Goal: Information Seeking & Learning: Learn about a topic

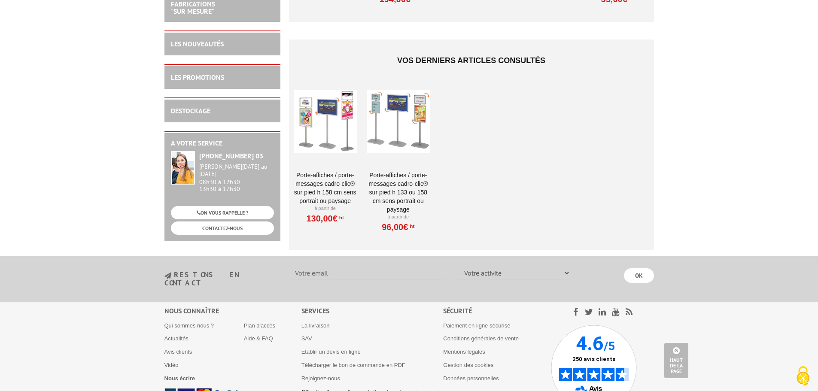
scroll to position [1532, 0]
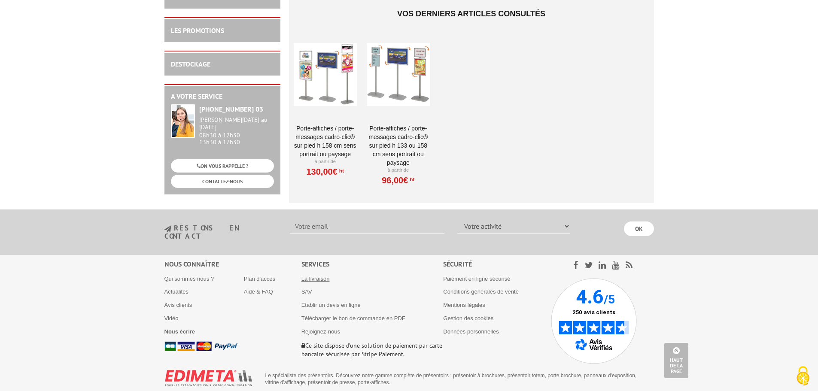
click at [312, 276] on link "La livraison" at bounding box center [315, 279] width 28 height 6
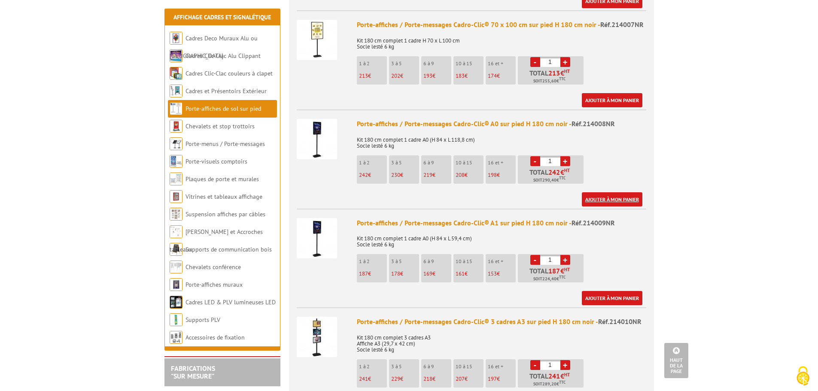
click at [616, 151] on ul "Porte-affiches / Porte-messages Cadro-Clic® A2 sur pied H 180 cm noir - Réf.214…" at bounding box center [471, 380] width 365 height 937
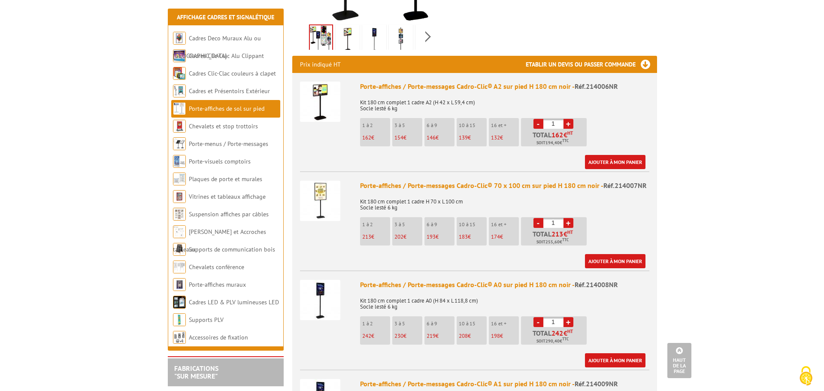
scroll to position [416, 0]
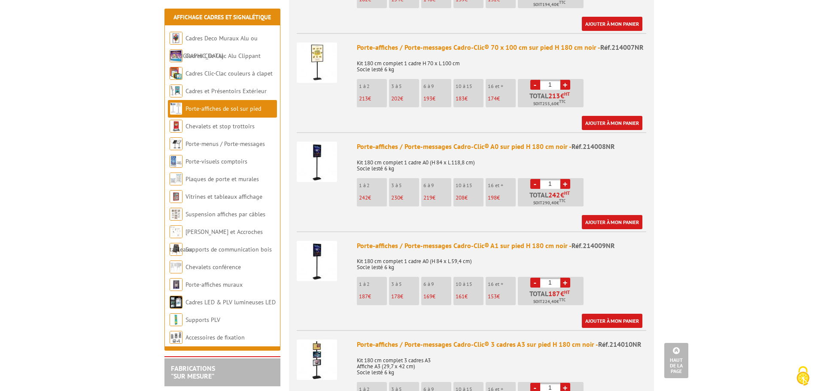
click at [318, 255] on img at bounding box center [317, 261] width 40 height 40
